Goal: Task Accomplishment & Management: Use online tool/utility

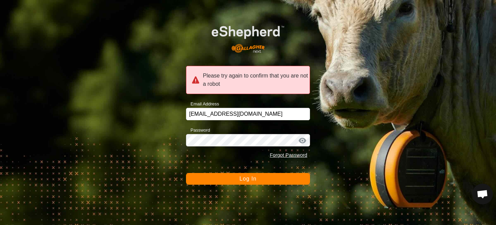
click at [230, 177] on button "Log In" at bounding box center [248, 179] width 124 height 12
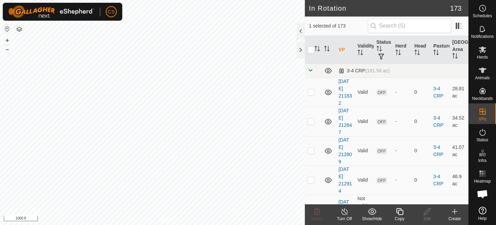
checkbox input "true"
checkbox input "false"
checkbox input "true"
click at [403, 213] on icon at bounding box center [399, 211] width 7 height 7
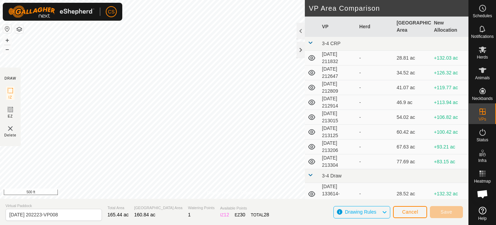
click at [147, 208] on div "Privacy Policy Contact Us Type: Inclusion Zone undefined Animal + – ⇧ i 500 ft …" at bounding box center [234, 112] width 469 height 225
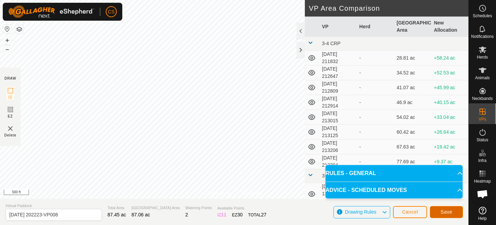
click at [449, 211] on span "Save" at bounding box center [447, 212] width 12 height 6
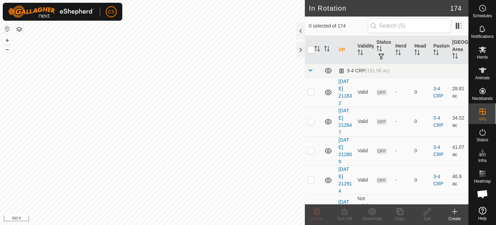
checkbox input "true"
click at [486, 53] on icon at bounding box center [483, 49] width 8 height 8
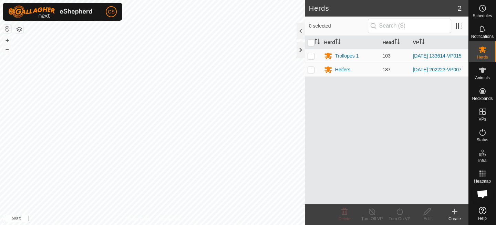
click at [311, 70] on p-checkbox at bounding box center [311, 70] width 7 height 6
checkbox input "true"
click at [396, 211] on icon at bounding box center [400, 211] width 9 height 8
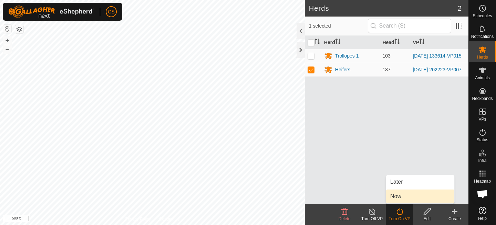
click at [392, 192] on link "Now" at bounding box center [420, 197] width 68 height 14
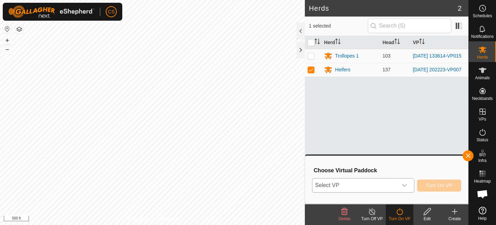
click at [385, 181] on span "Select VP" at bounding box center [355, 186] width 85 height 14
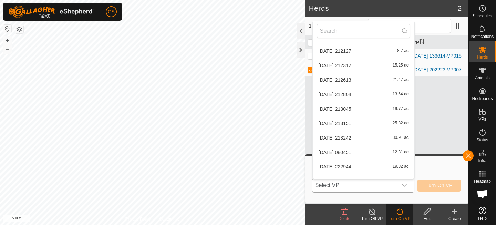
scroll to position [2539, 0]
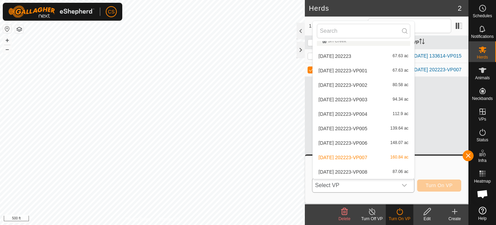
click at [356, 168] on li "[DATE] 202223-VP008 87.06 ac" at bounding box center [364, 172] width 102 height 14
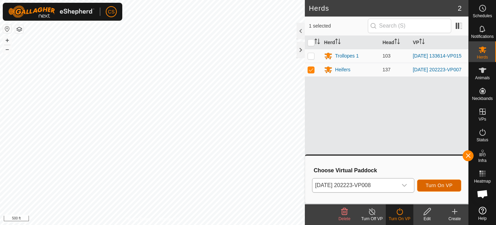
click at [431, 188] on button "Turn On VP" at bounding box center [439, 186] width 44 height 12
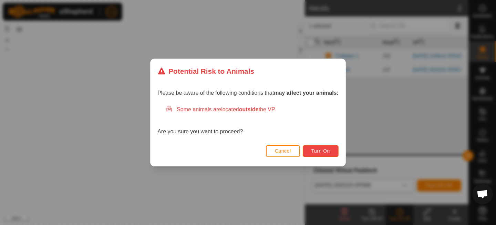
click at [327, 151] on span "Turn On" at bounding box center [321, 151] width 19 height 6
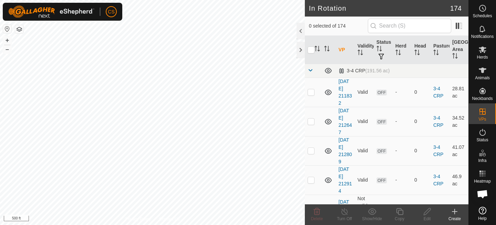
checkbox input "true"
click at [398, 211] on icon at bounding box center [399, 211] width 7 height 7
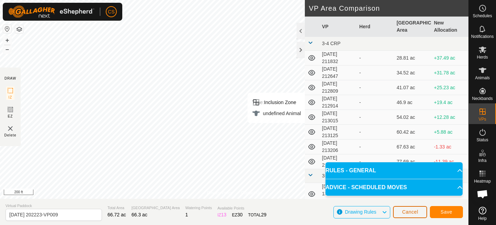
click at [404, 211] on span "Cancel" at bounding box center [410, 212] width 16 height 6
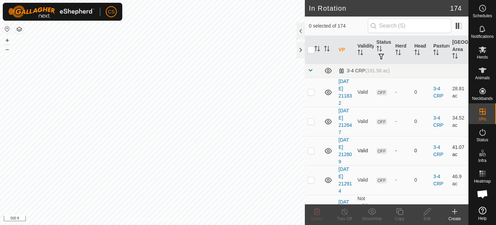
click at [309, 150] on div "In Rotation 174 0 selected of 174 VP Validity Status Herd Head Pasture Grazing …" at bounding box center [234, 112] width 469 height 225
checkbox input "true"
click at [483, 53] on icon at bounding box center [483, 49] width 8 height 8
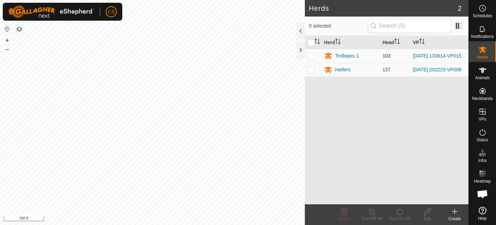
click at [308, 54] on p-tablecheckbox at bounding box center [311, 56] width 7 height 6
checkbox input "true"
click at [403, 216] on div "Turn On VP" at bounding box center [400, 219] width 28 height 6
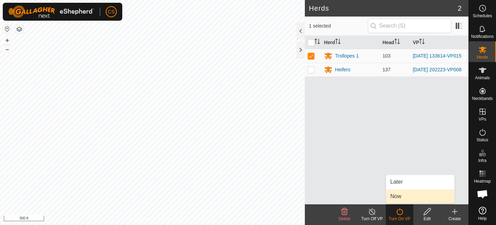
click at [402, 202] on link "Now" at bounding box center [420, 197] width 68 height 14
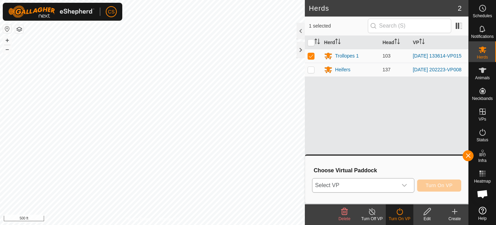
click at [388, 187] on span "Select VP" at bounding box center [355, 186] width 85 height 14
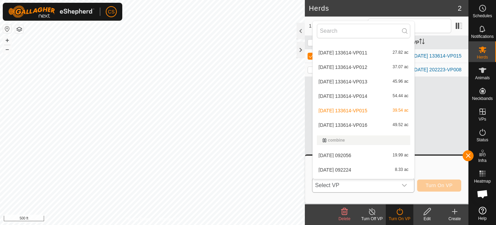
scroll to position [286, 0]
click at [365, 126] on li "[DATE] 133614-VP016 49.52 ac" at bounding box center [364, 126] width 102 height 14
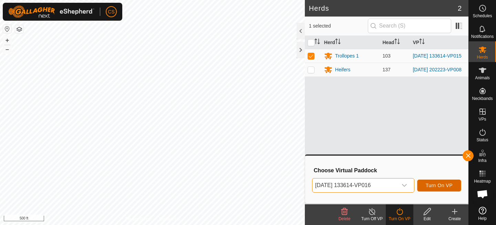
click at [434, 185] on span "Turn On VP" at bounding box center [439, 186] width 27 height 6
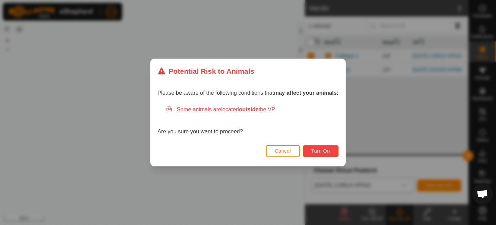
click at [319, 153] on span "Turn On" at bounding box center [321, 151] width 19 height 6
